Goal: Find contact information: Obtain details needed to contact an individual or organization

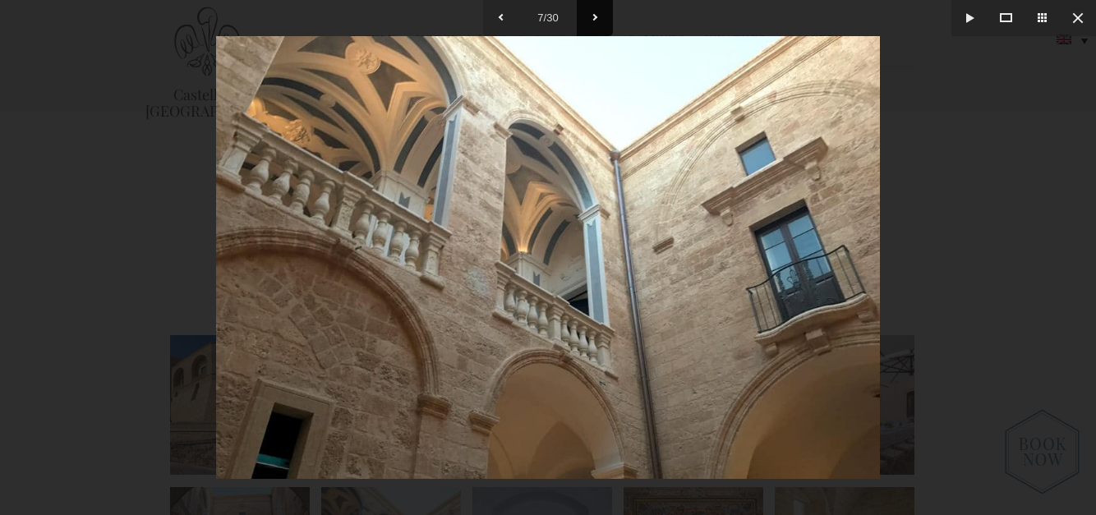
click at [597, 21] on button at bounding box center [595, 18] width 36 height 36
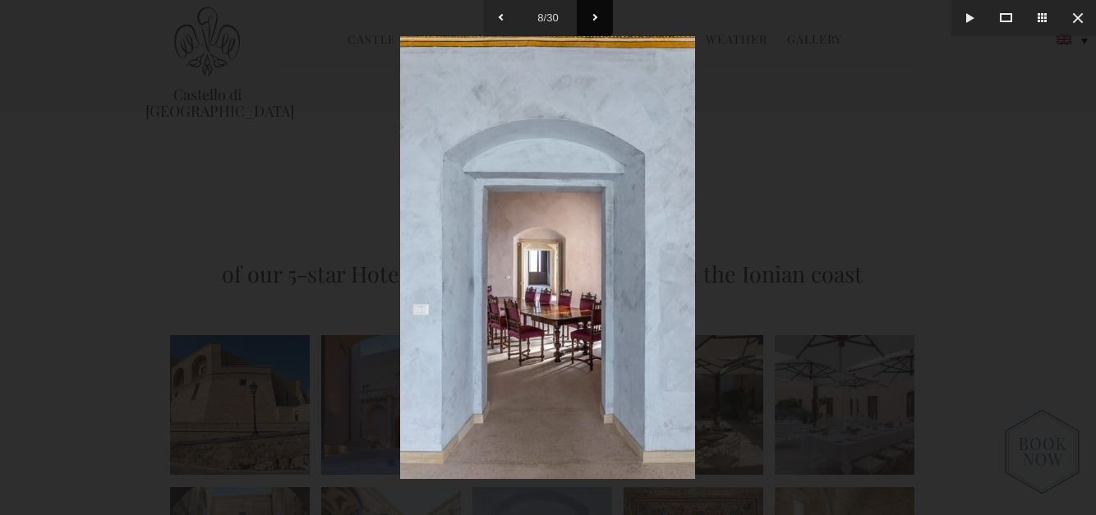
click at [597, 21] on button at bounding box center [595, 18] width 36 height 36
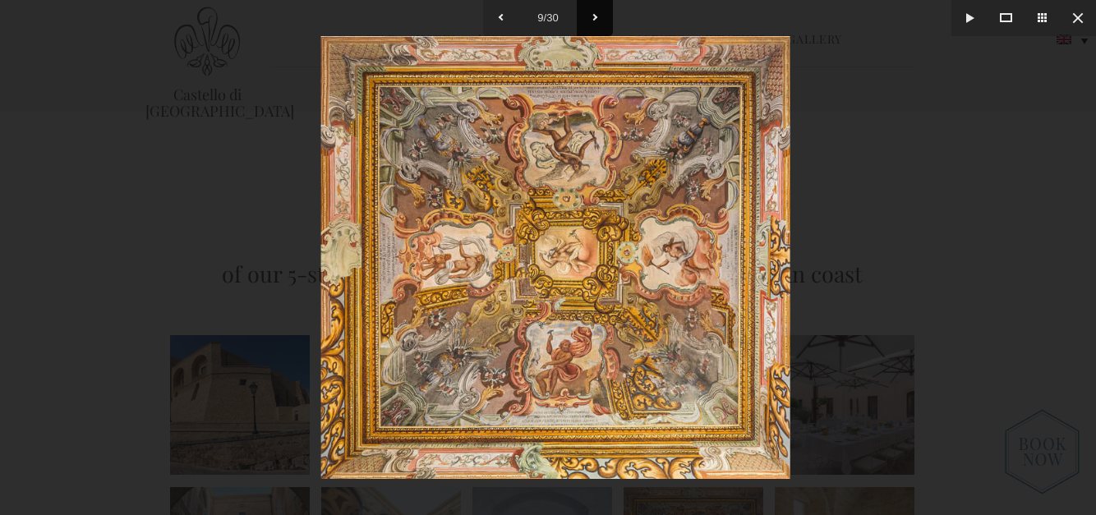
click at [597, 21] on button at bounding box center [595, 18] width 36 height 36
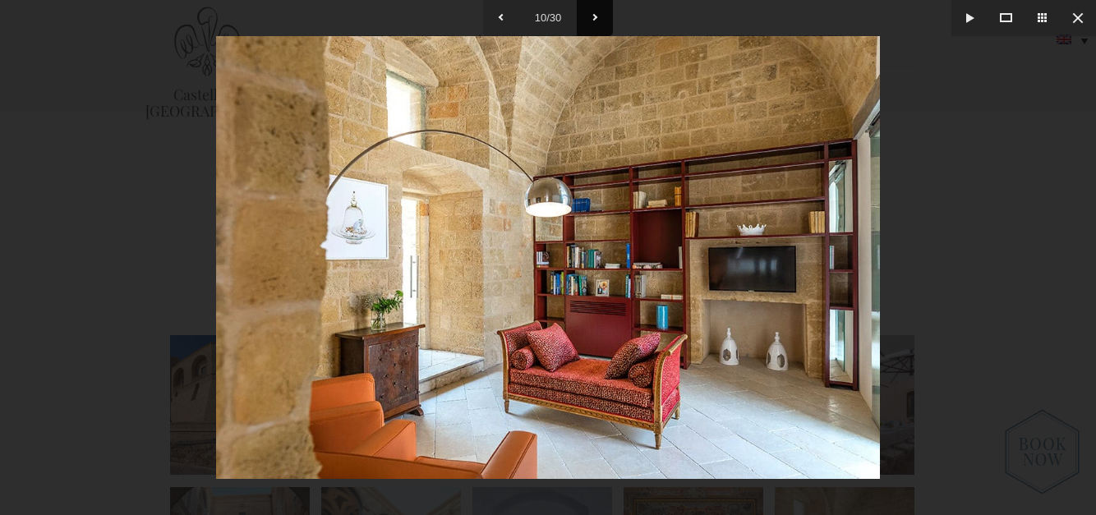
click at [597, 21] on button at bounding box center [595, 18] width 36 height 36
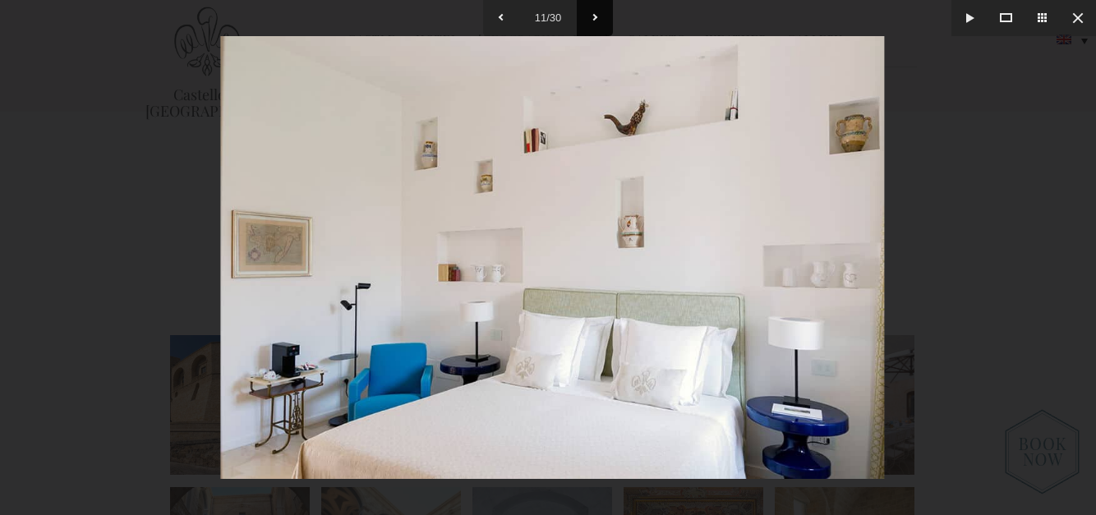
click at [597, 21] on button at bounding box center [595, 18] width 36 height 36
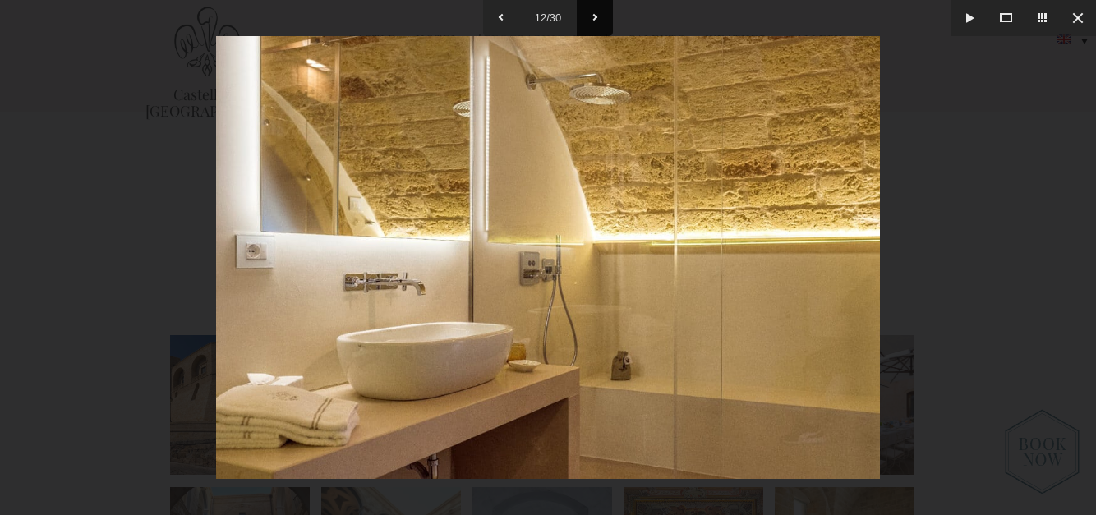
click at [597, 21] on button at bounding box center [595, 18] width 36 height 36
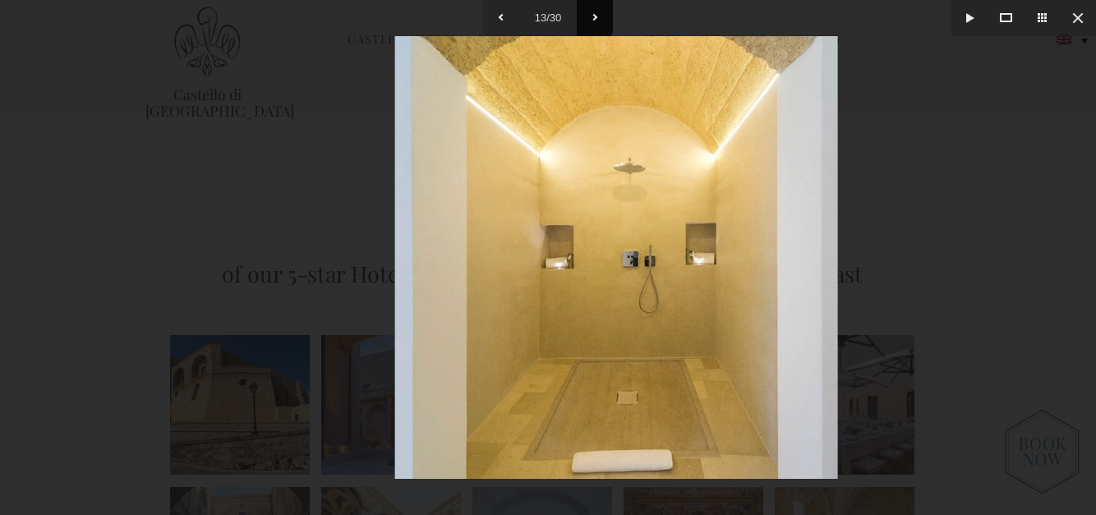
click at [597, 21] on button at bounding box center [595, 18] width 36 height 36
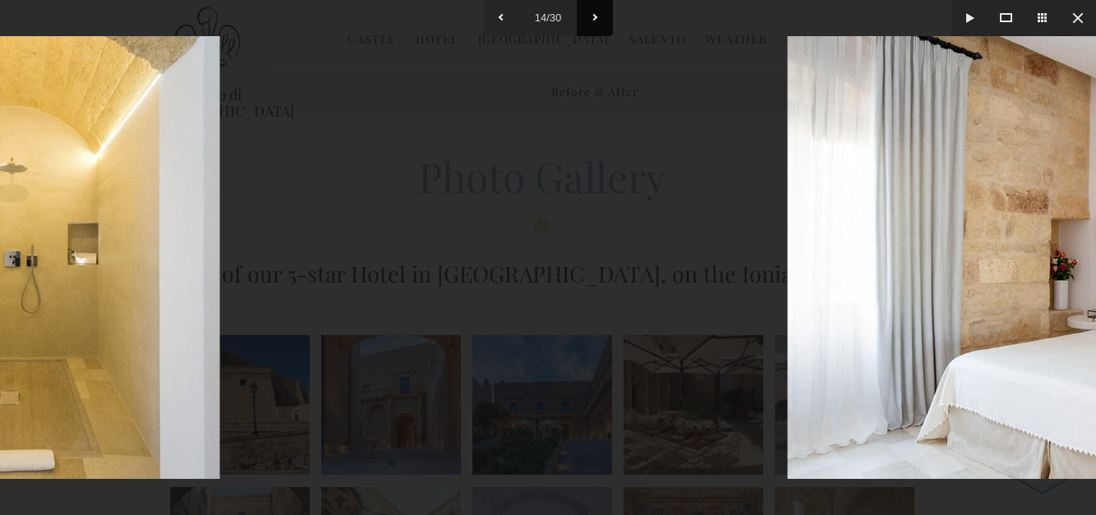
click at [597, 21] on button at bounding box center [595, 18] width 36 height 36
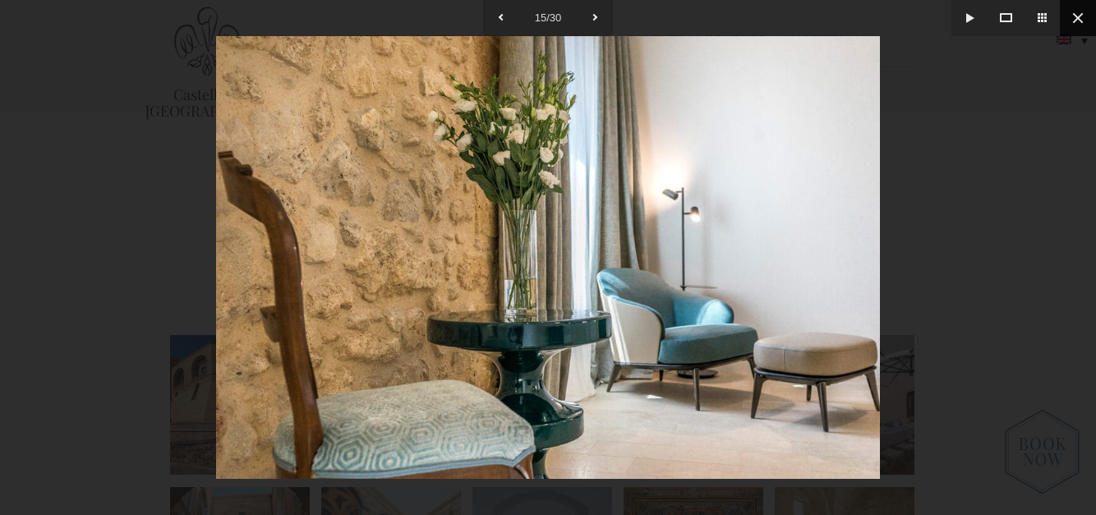
click at [1076, 16] on button at bounding box center [1078, 18] width 36 height 36
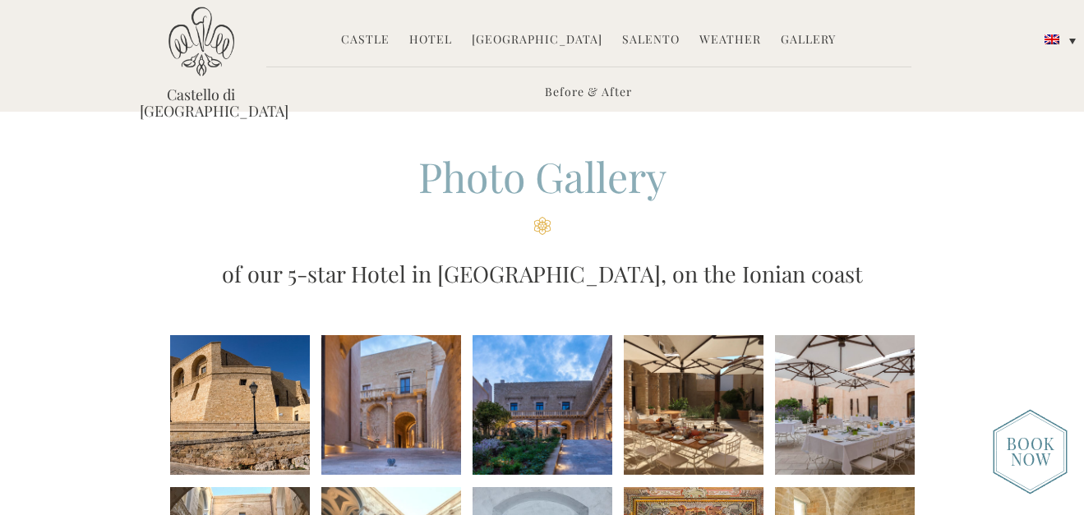
click at [557, 417] on li at bounding box center [542, 405] width 140 height 140
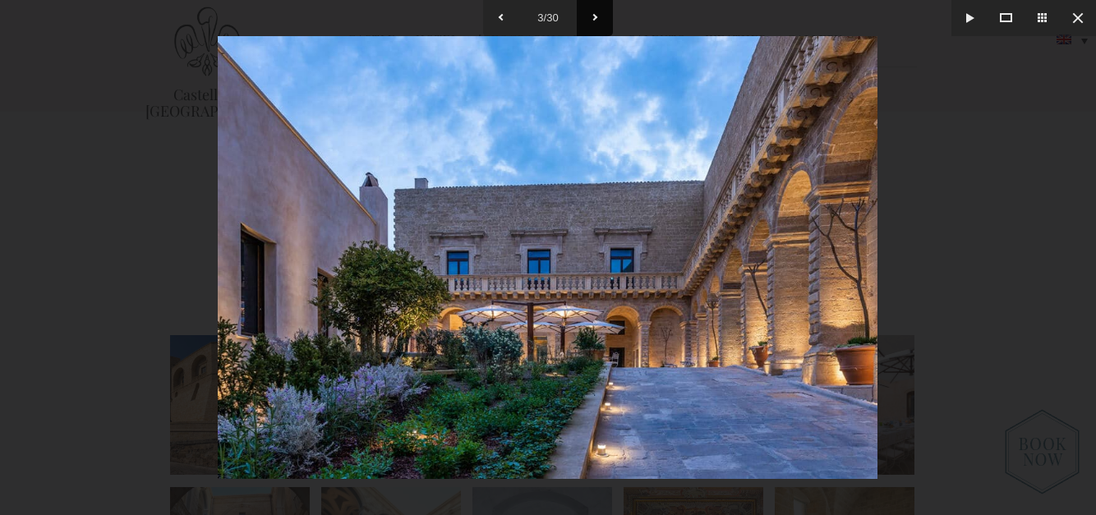
click at [596, 24] on button at bounding box center [595, 18] width 36 height 36
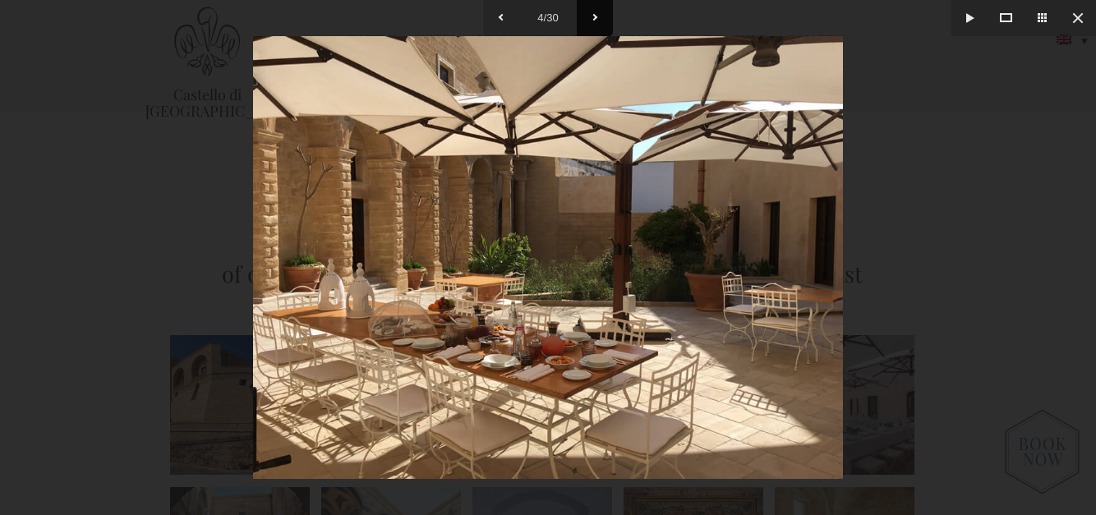
click at [596, 24] on button at bounding box center [595, 18] width 36 height 36
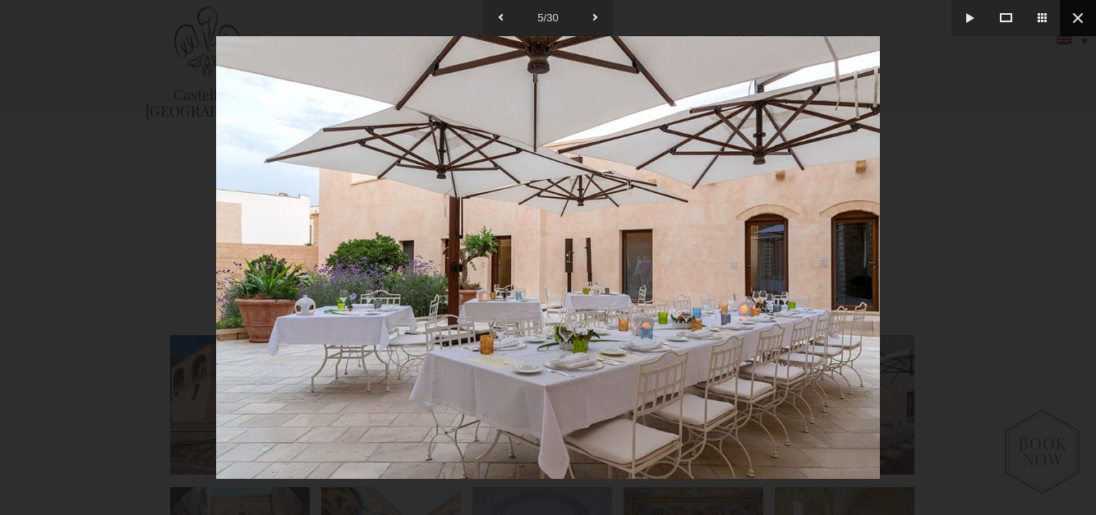
click at [1076, 16] on button at bounding box center [1078, 18] width 36 height 36
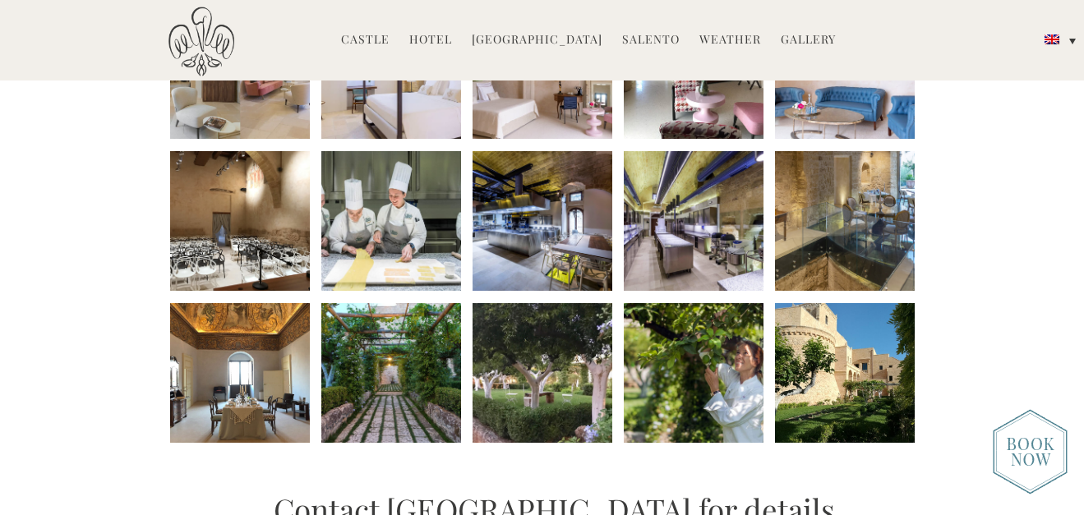
scroll to position [822, 0]
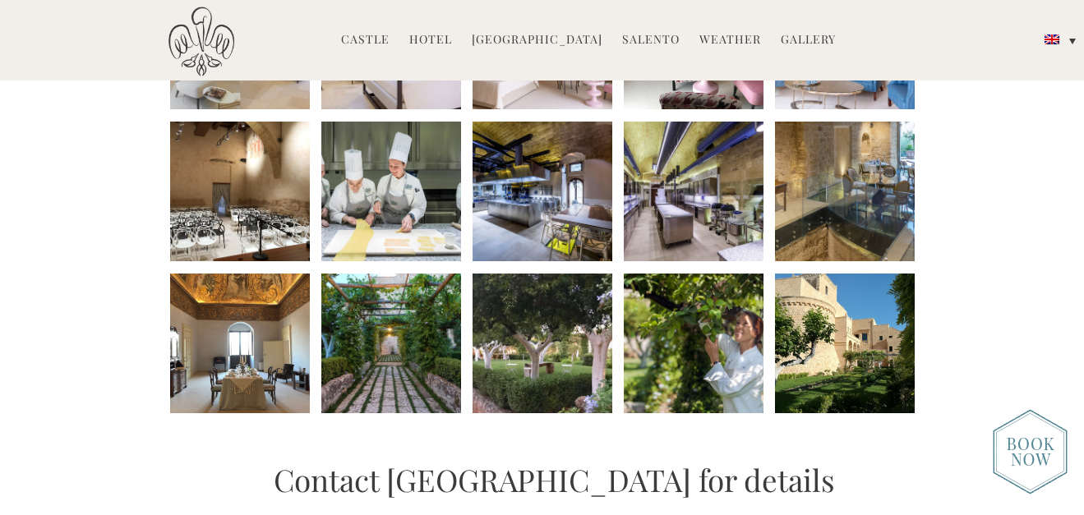
click at [408, 367] on li at bounding box center [391, 344] width 140 height 140
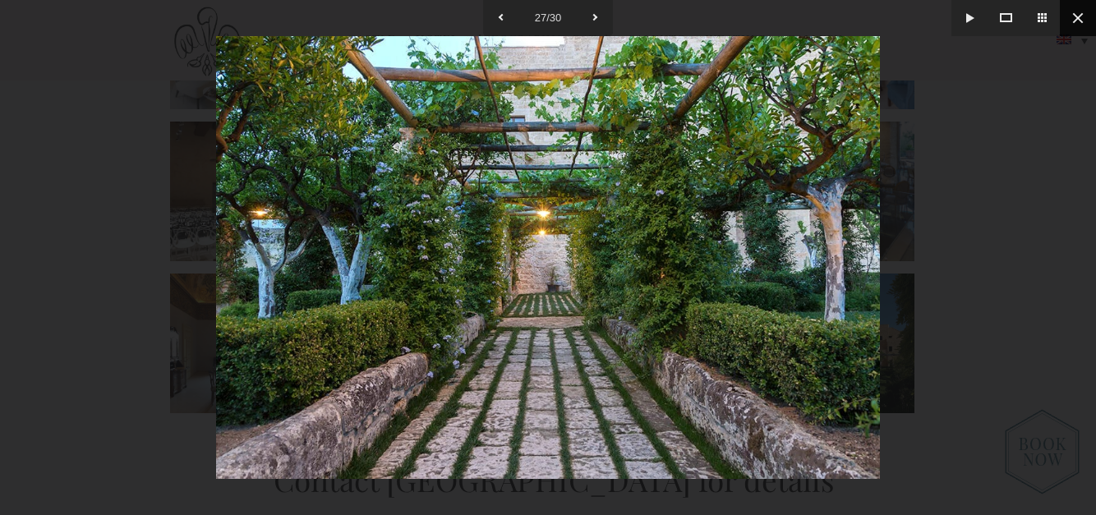
click at [1083, 17] on button at bounding box center [1078, 18] width 36 height 36
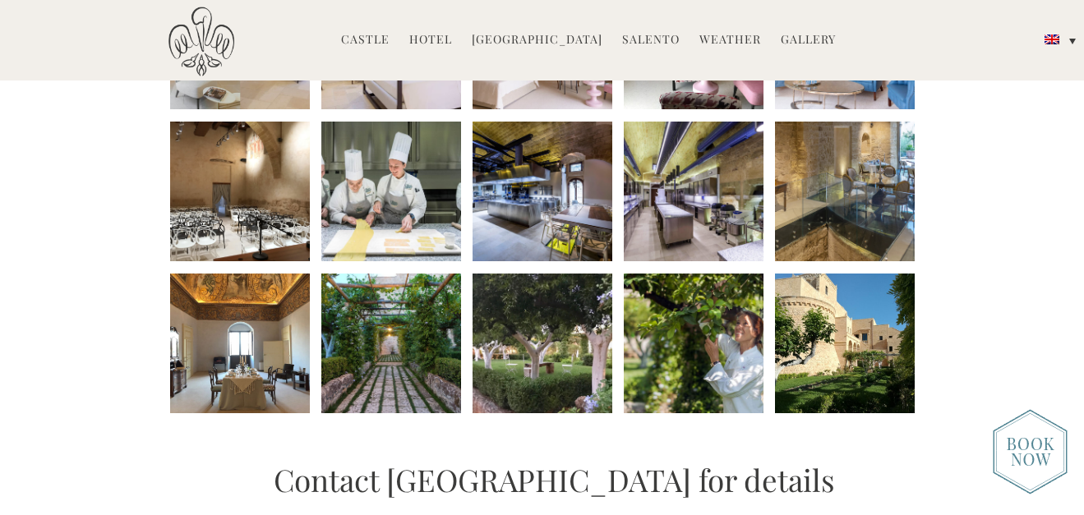
click at [230, 355] on li at bounding box center [240, 344] width 140 height 140
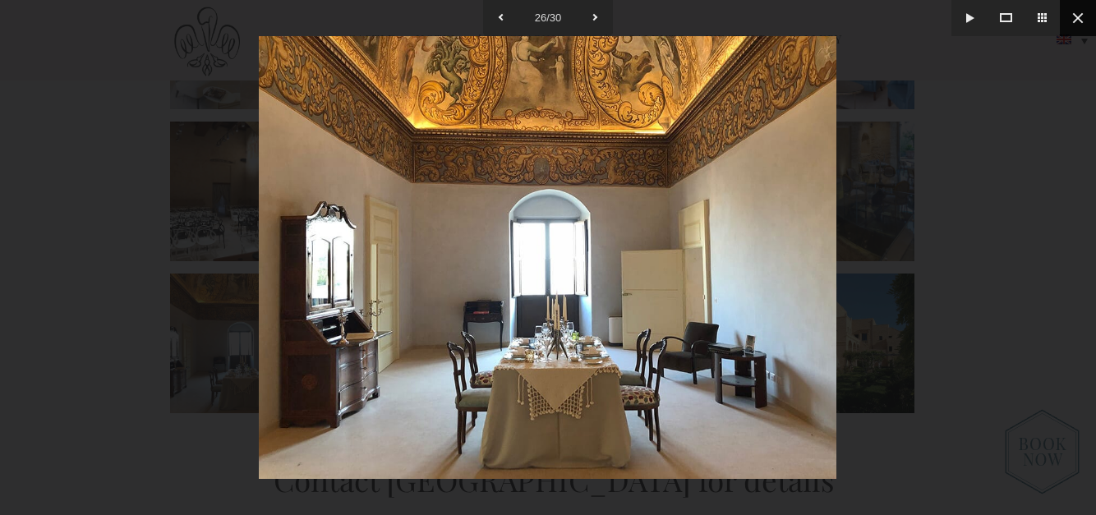
click at [1080, 19] on button at bounding box center [1078, 18] width 36 height 36
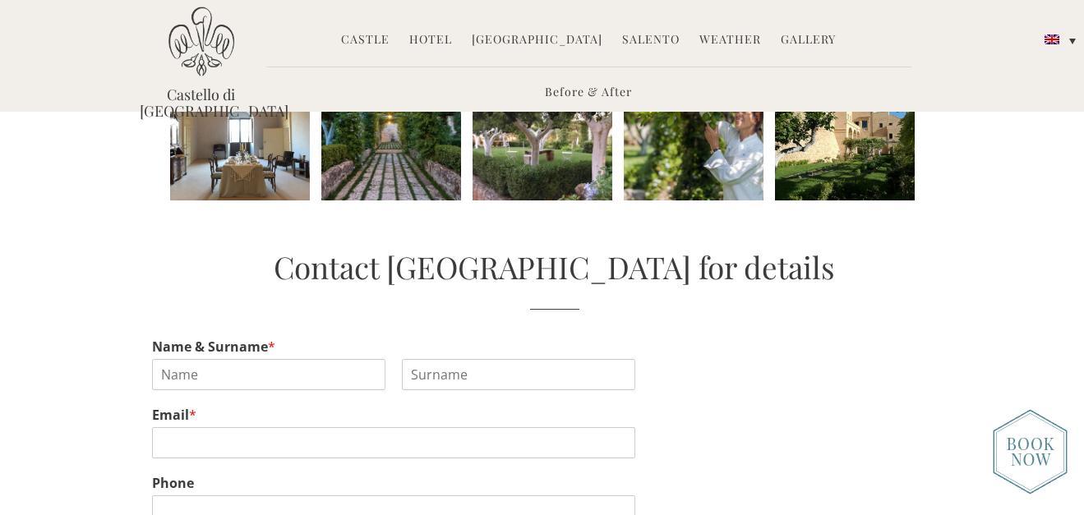
scroll to position [822, 0]
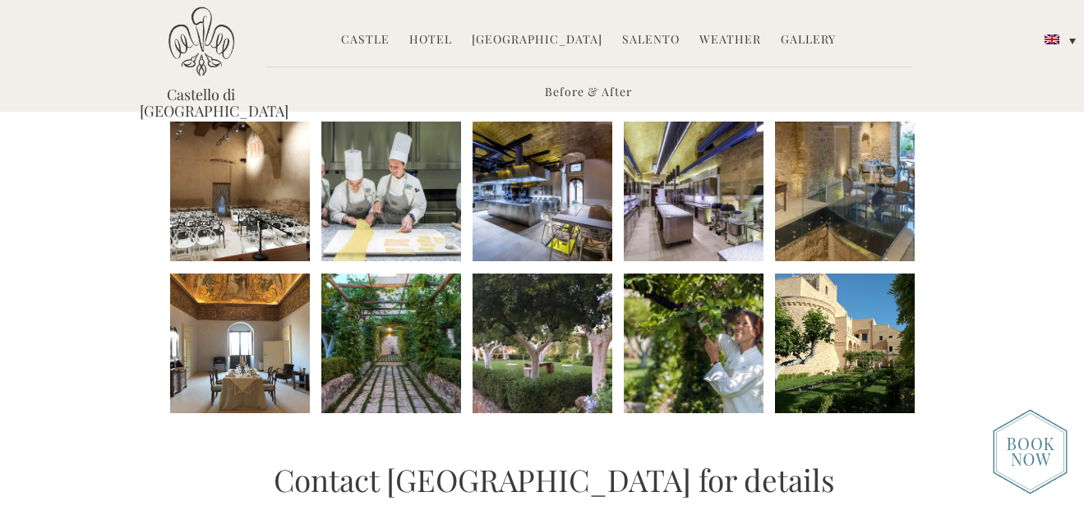
click at [804, 40] on link "Gallery" at bounding box center [808, 40] width 55 height 19
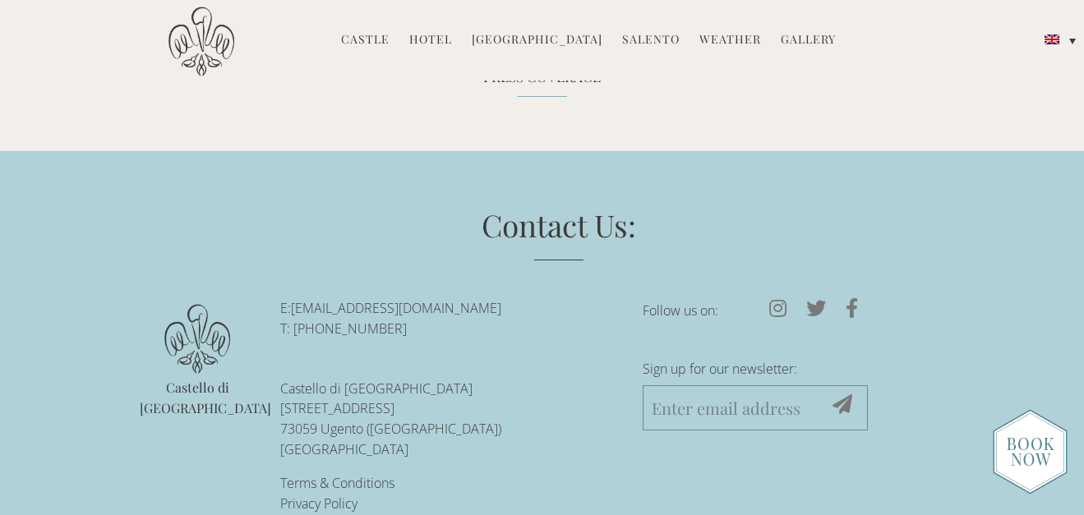
scroll to position [4899, 0]
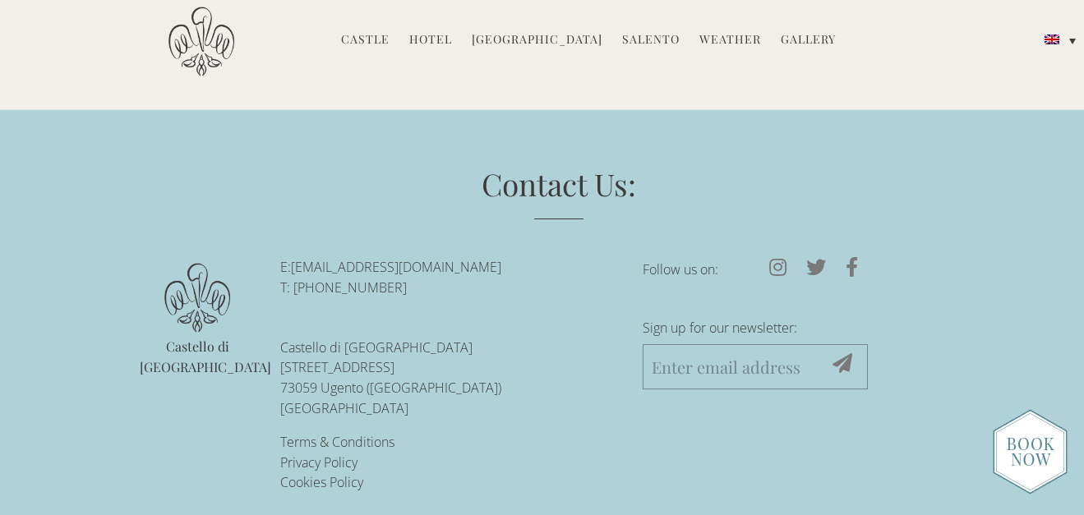
click at [451, 258] on link "[EMAIL_ADDRESS][DOMAIN_NAME]" at bounding box center [396, 267] width 210 height 18
drag, startPoint x: 505, startPoint y: 248, endPoint x: 297, endPoint y: 251, distance: 207.9
click at [297, 257] on p "E: reservations@castellodiugento.com T: +39-0833-1850-720" at bounding box center [449, 277] width 338 height 41
copy link "[EMAIL_ADDRESS][DOMAIN_NAME]"
click at [524, 291] on li "E: reservations@castellodiugento.com T: +39-0833-1850-720 Castello di Ugento Vi…" at bounding box center [449, 338] width 338 height 162
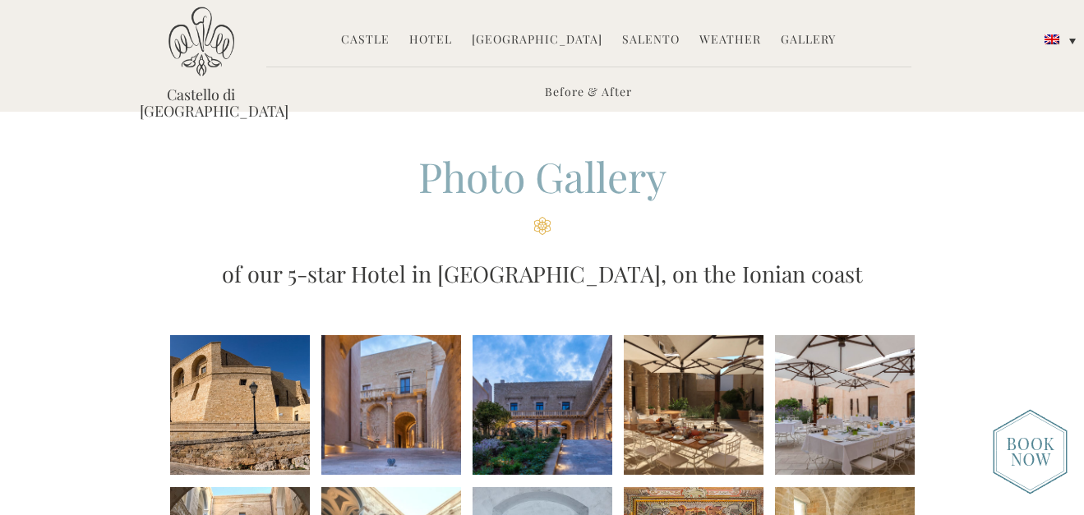
click at [389, 39] on link "Castle" at bounding box center [365, 40] width 48 height 19
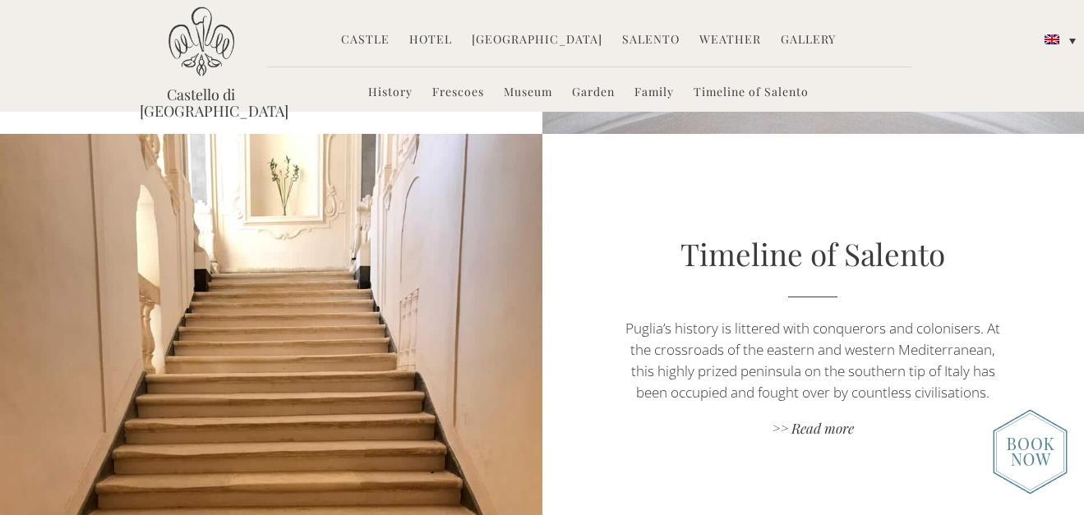
scroll to position [3040, 0]
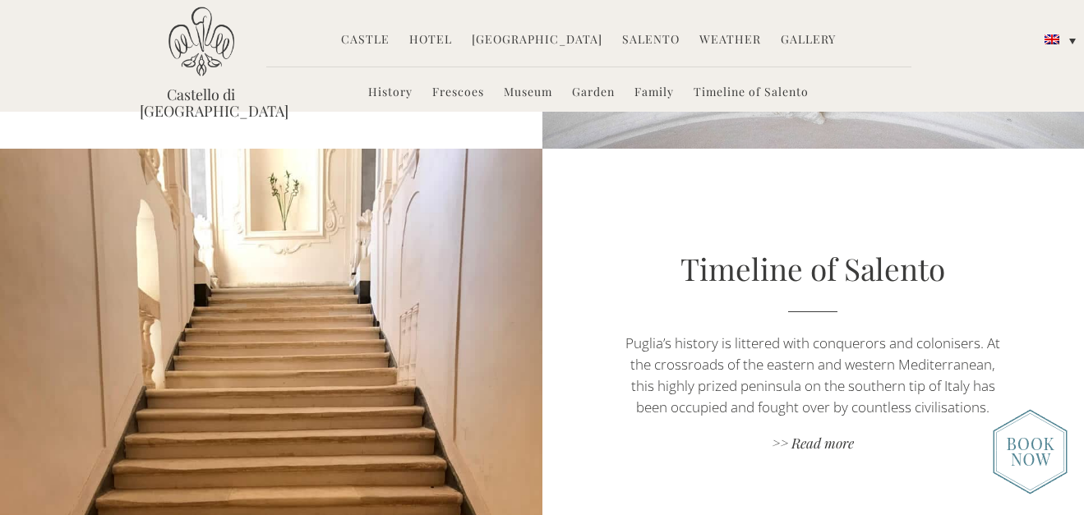
click at [445, 39] on link "Hotel" at bounding box center [430, 40] width 43 height 19
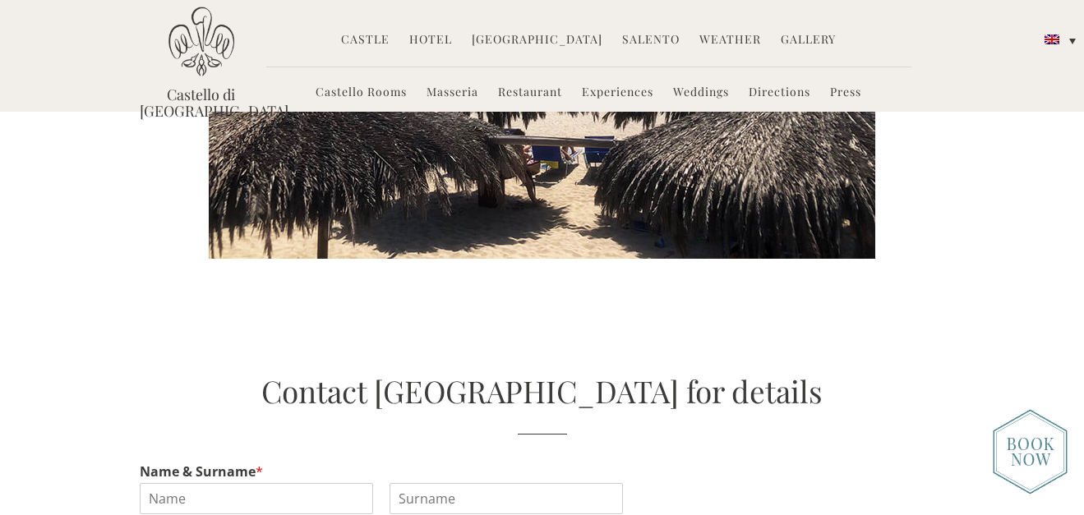
scroll to position [2547, 0]
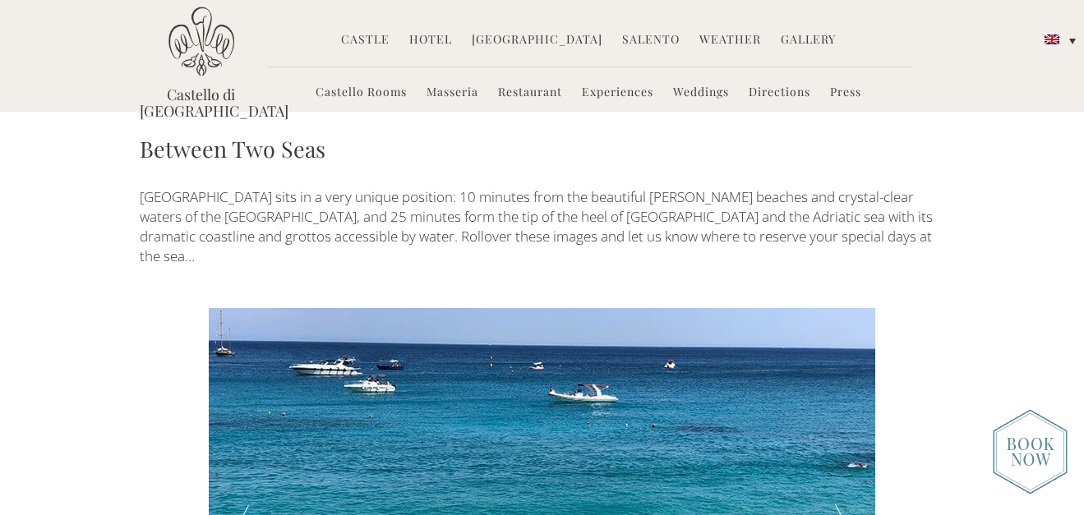
click at [711, 97] on link "Weddings" at bounding box center [701, 93] width 56 height 19
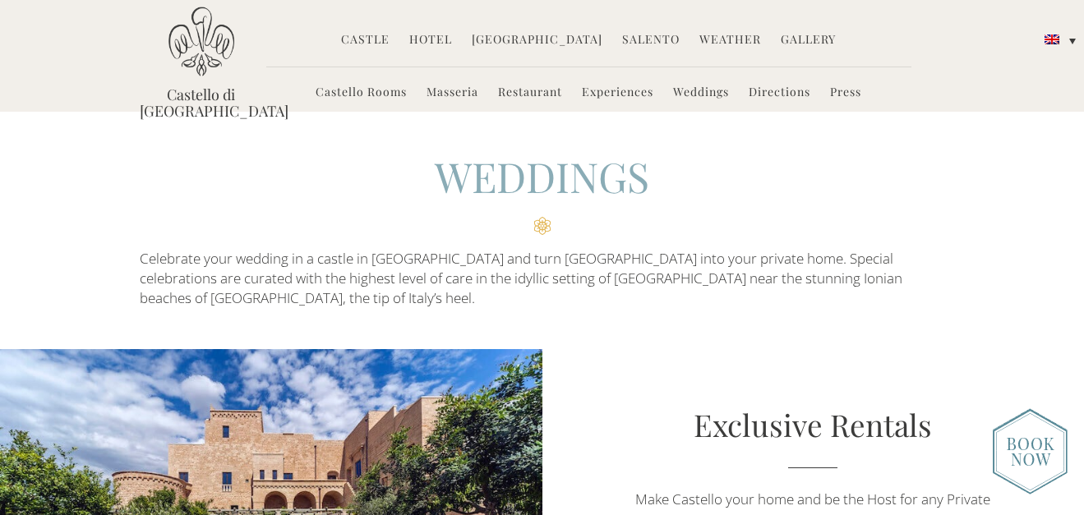
click at [541, 100] on li "Restaurant" at bounding box center [530, 93] width 81 height 35
click at [541, 93] on link "Restaurant" at bounding box center [530, 93] width 64 height 19
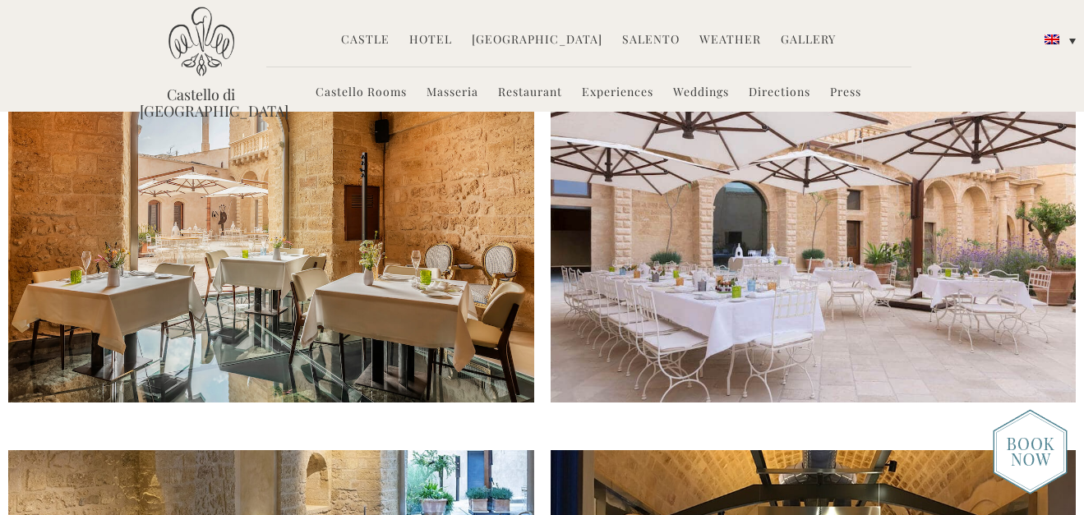
scroll to position [822, 0]
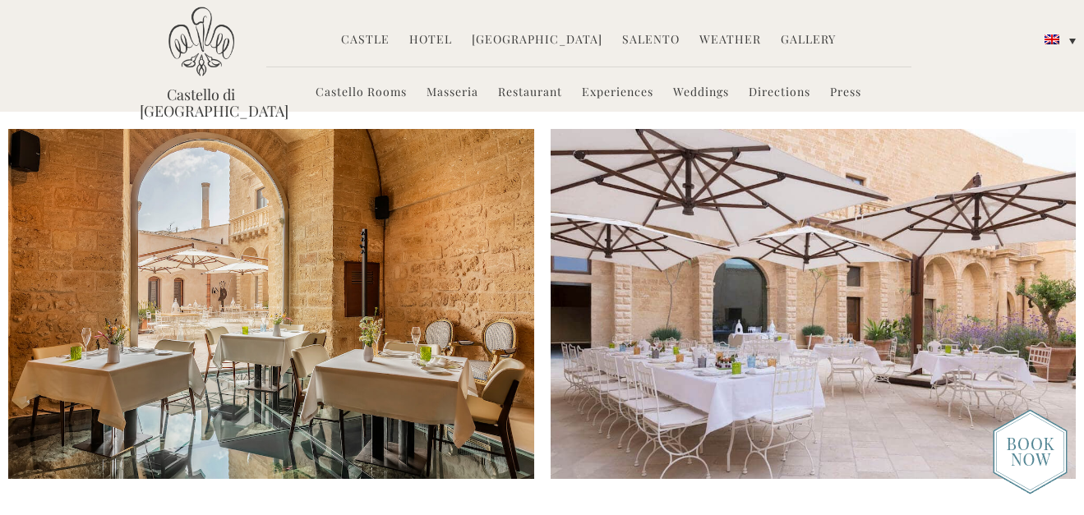
click at [307, 378] on img at bounding box center [271, 304] width 526 height 350
